Goal: Information Seeking & Learning: Learn about a topic

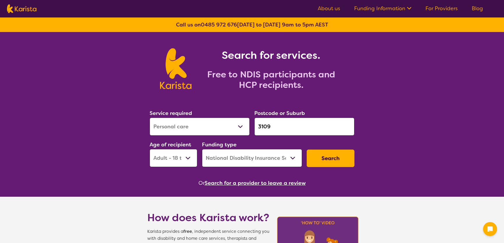
select select "Personal care"
select select "AD"
select select "NDIS"
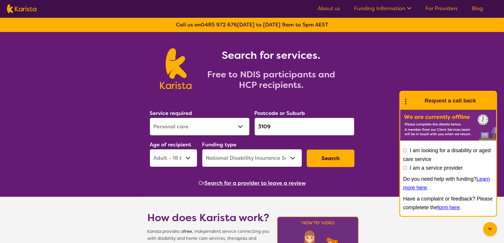
click at [491, 230] on icon at bounding box center [490, 229] width 7 height 7
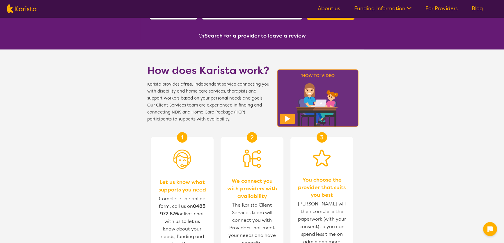
scroll to position [212, 0]
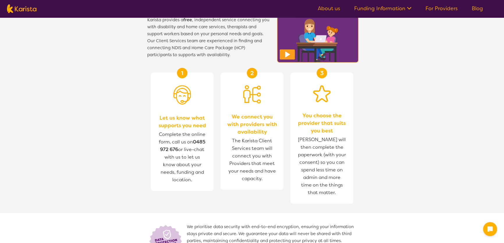
click at [184, 103] on img at bounding box center [182, 94] width 17 height 19
click at [248, 106] on div "2 We connect you with providers with availability The Karista Client Services t…" at bounding box center [252, 131] width 63 height 117
click at [181, 117] on span "Let us know what supports you need" at bounding box center [182, 121] width 51 height 15
click at [250, 121] on span "We connect you with providers with availability" at bounding box center [252, 124] width 51 height 23
click at [424, 139] on section "How does Karista work? Karista provides a free , independent service connecting…" at bounding box center [252, 130] width 504 height 290
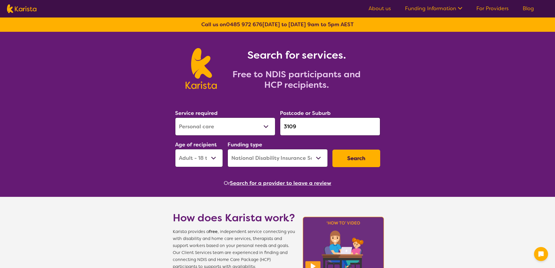
scroll to position [0, 0]
click at [272, 126] on select "Allied Health Assistant Assessment (ADHD or Autism) Behaviour support Counselli…" at bounding box center [225, 127] width 100 height 18
click at [257, 131] on select "Allied Health Assistant Assessment (ADHD or Autism) Behaviour support Counselli…" at bounding box center [225, 127] width 100 height 18
click at [283, 158] on select "Home Care Package (HCP) National Disability Insurance Scheme (NDIS) I don't know" at bounding box center [277, 158] width 100 height 18
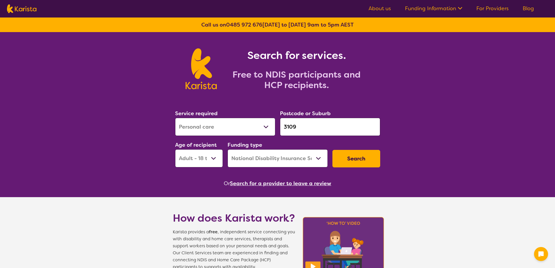
click at [284, 158] on select "Home Care Package (HCP) National Disability Insurance Scheme (NDIS) I don't know" at bounding box center [277, 158] width 100 height 18
click at [280, 153] on select "Home Care Package (HCP) National Disability Insurance Scheme (NDIS) I don't know" at bounding box center [277, 158] width 100 height 18
click at [227, 149] on select "Home Care Package (HCP) National Disability Insurance Scheme (NDIS) I don't know" at bounding box center [277, 158] width 100 height 18
click at [275, 156] on select "Home Care Package (HCP) National Disability Insurance Scheme (NDIS) I don't know" at bounding box center [277, 158] width 100 height 18
click at [227, 149] on select "Home Care Package (HCP) National Disability Insurance Scheme (NDIS) I don't know" at bounding box center [277, 158] width 100 height 18
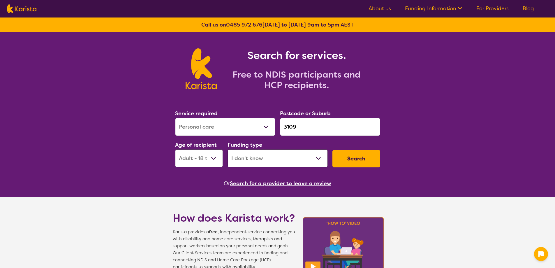
click at [301, 160] on select "Home Care Package (HCP) National Disability Insurance Scheme (NDIS) I don't know" at bounding box center [277, 158] width 100 height 18
select select "HCP"
click at [227, 149] on select "Home Care Package (HCP) National Disability Insurance Scheme (NDIS) I don't know" at bounding box center [277, 158] width 100 height 18
click at [356, 157] on button "Search" at bounding box center [356, 158] width 48 height 17
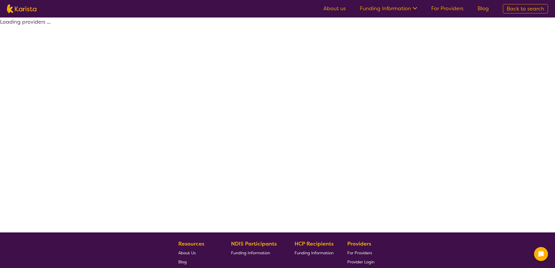
select select "by_score"
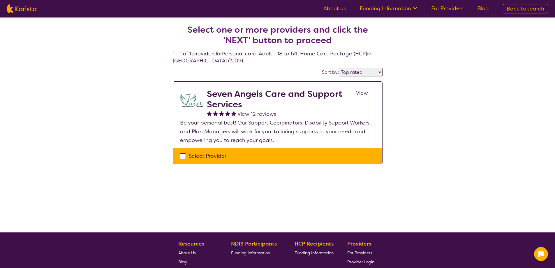
select select "Personal care"
select select "AD"
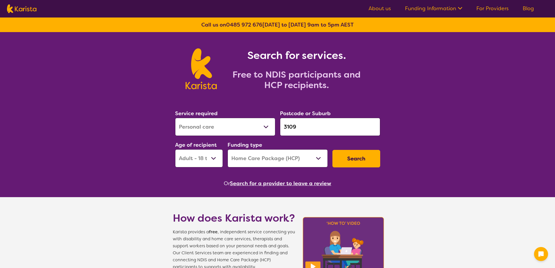
click at [286, 157] on select "Home Care Package (HCP) National Disability Insurance Scheme (NDIS) I don't know" at bounding box center [277, 158] width 100 height 18
select select "NDIS"
click at [227, 149] on select "Home Care Package (HCP) National Disability Insurance Scheme (NDIS) I don't know" at bounding box center [277, 158] width 100 height 18
click at [343, 158] on button "Search" at bounding box center [356, 158] width 48 height 17
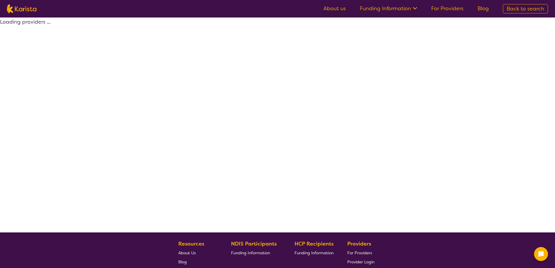
select select "by_score"
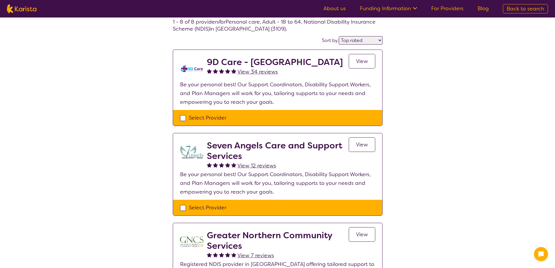
scroll to position [146, 0]
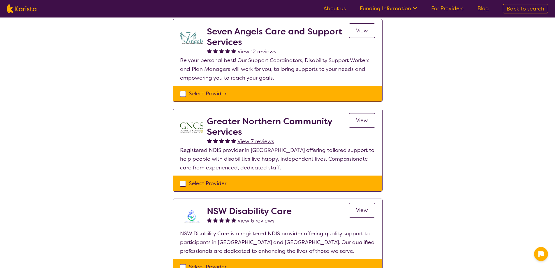
click at [405, 13] on ul "About us Funding Information NDIS - National Disability Insurance Scheme HCP - …" at bounding box center [405, 8] width 179 height 9
click at [403, 11] on link "Funding Information" at bounding box center [388, 8] width 57 height 7
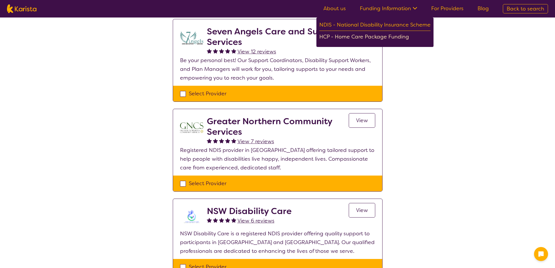
click at [382, 34] on div "HCP - Home Care Package Funding" at bounding box center [374, 37] width 111 height 10
click at [369, 24] on div "NDIS - National Disability Insurance Scheme" at bounding box center [374, 25] width 111 height 10
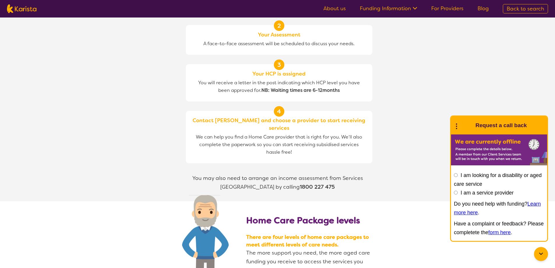
scroll to position [582, 0]
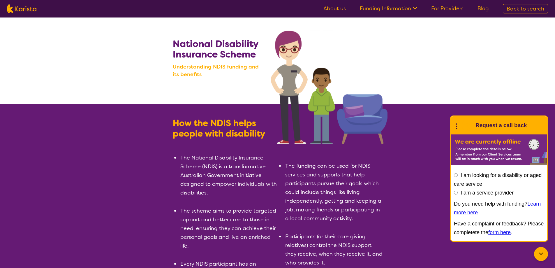
click at [541, 252] on icon at bounding box center [540, 253] width 7 height 7
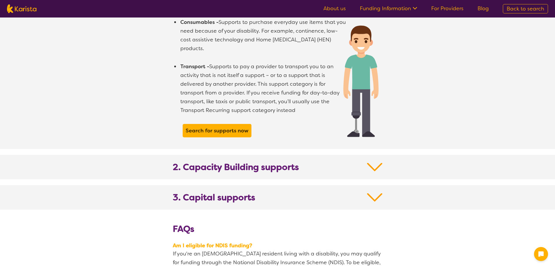
scroll to position [553, 0]
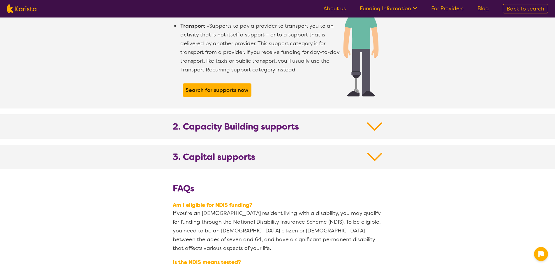
click at [374, 121] on img at bounding box center [374, 126] width 15 height 10
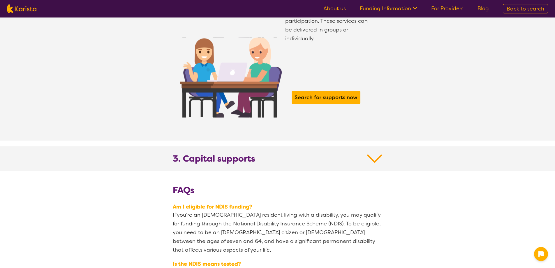
scroll to position [961, 0]
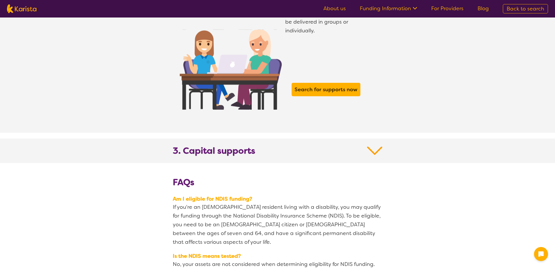
click at [368, 145] on img at bounding box center [374, 150] width 15 height 10
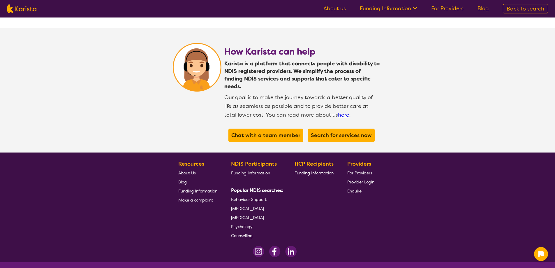
scroll to position [1584, 0]
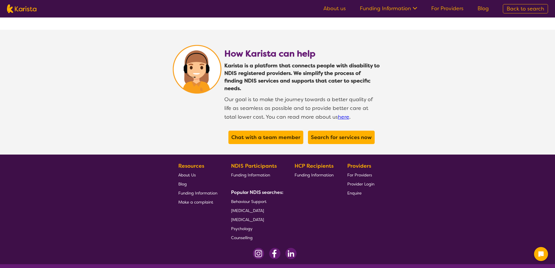
click at [368, 172] on span "For Providers" at bounding box center [359, 174] width 25 height 5
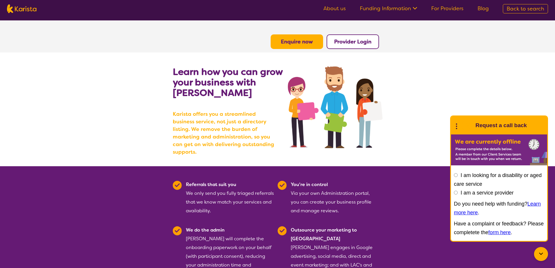
scroll to position [2, 0]
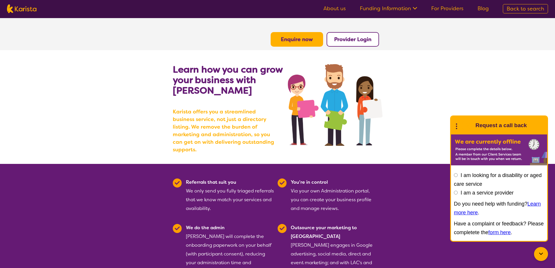
click at [539, 254] on icon at bounding box center [540, 253] width 7 height 7
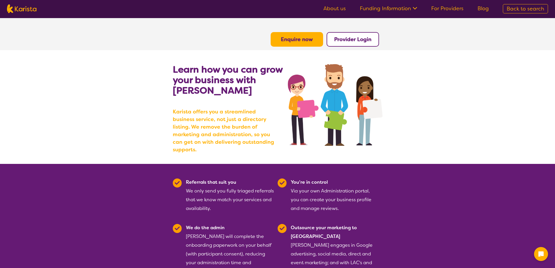
click at [346, 42] on b "Provider Login" at bounding box center [352, 39] width 37 height 7
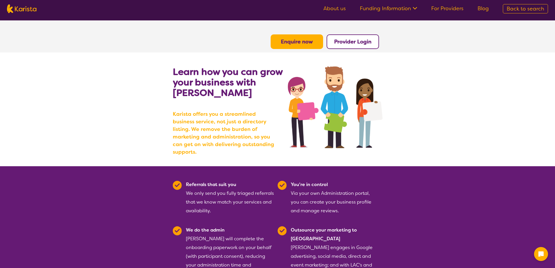
scroll to position [2, 0]
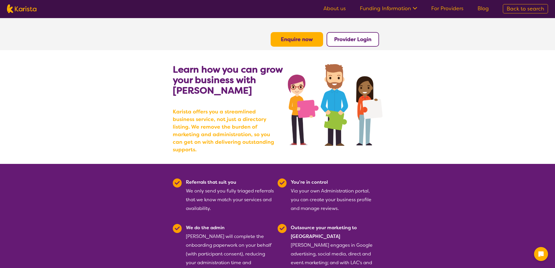
click at [300, 39] on b "Enquire now" at bounding box center [297, 39] width 32 height 7
